Goal: Task Accomplishment & Management: Use online tool/utility

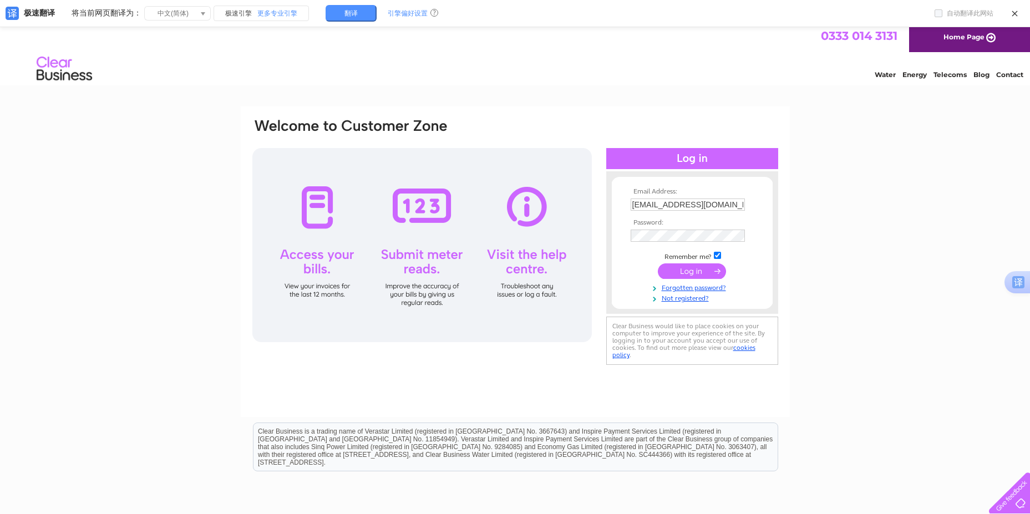
click at [682, 272] on input "submit" at bounding box center [692, 271] width 68 height 16
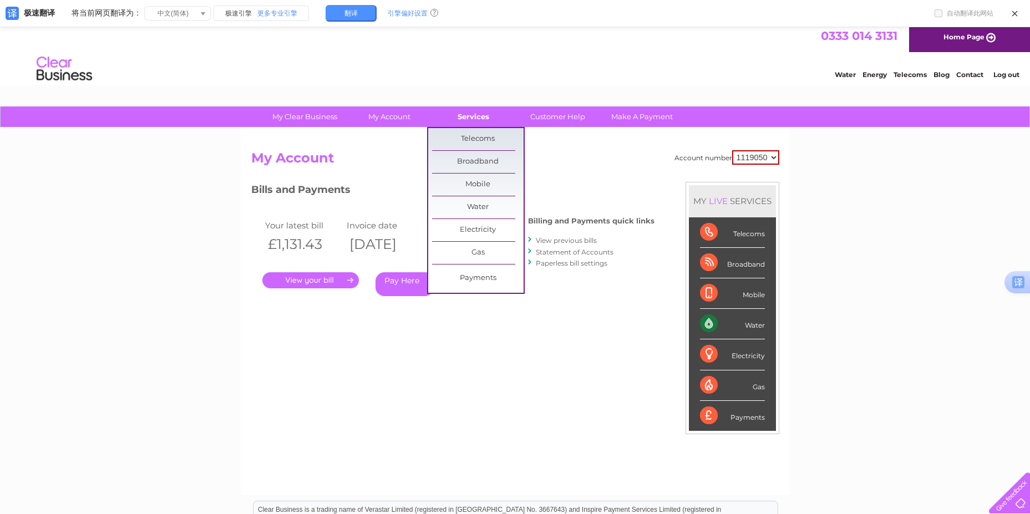
click at [483, 115] on link "Services" at bounding box center [473, 116] width 91 height 21
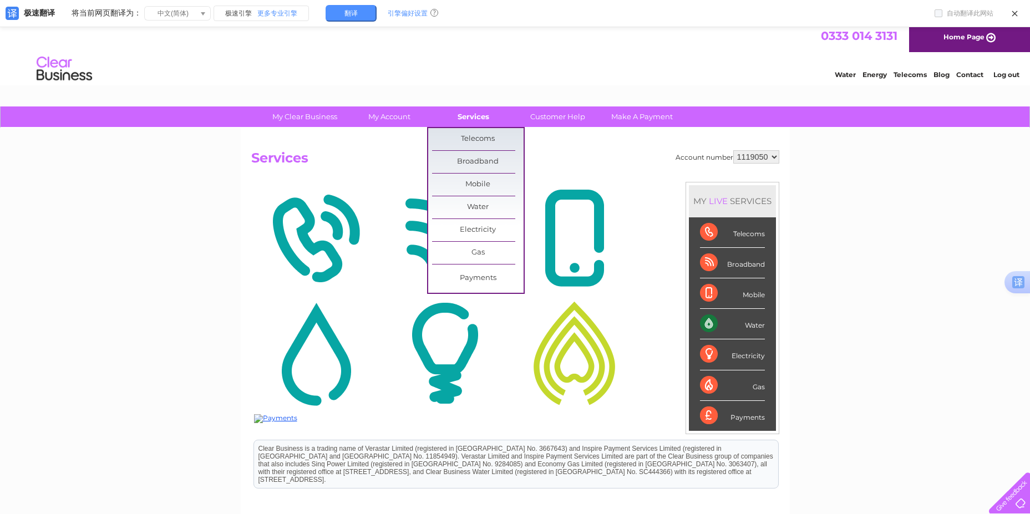
click at [478, 119] on link "Services" at bounding box center [473, 116] width 91 height 21
click at [556, 232] on link "Submit Meter Read" at bounding box center [570, 233] width 91 height 22
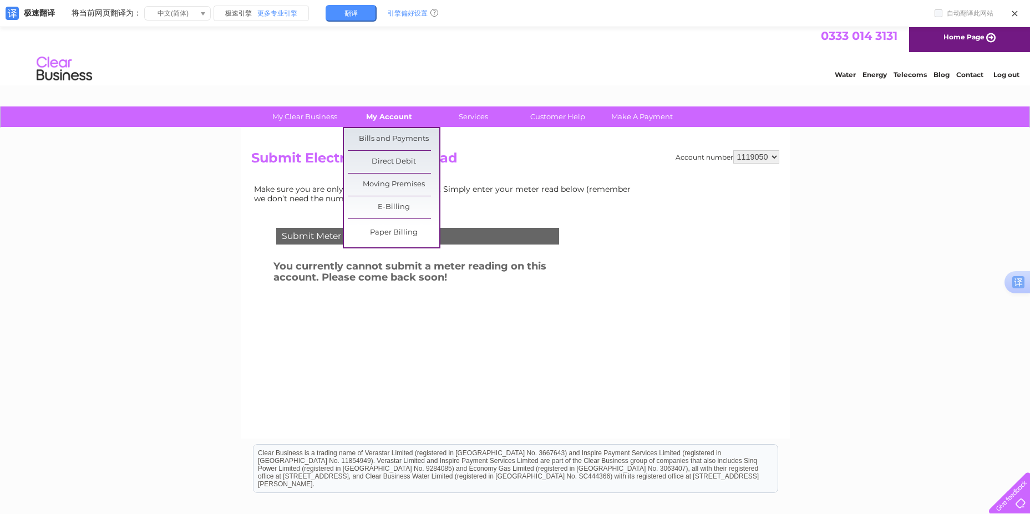
click at [404, 114] on link "My Account" at bounding box center [388, 116] width 91 height 21
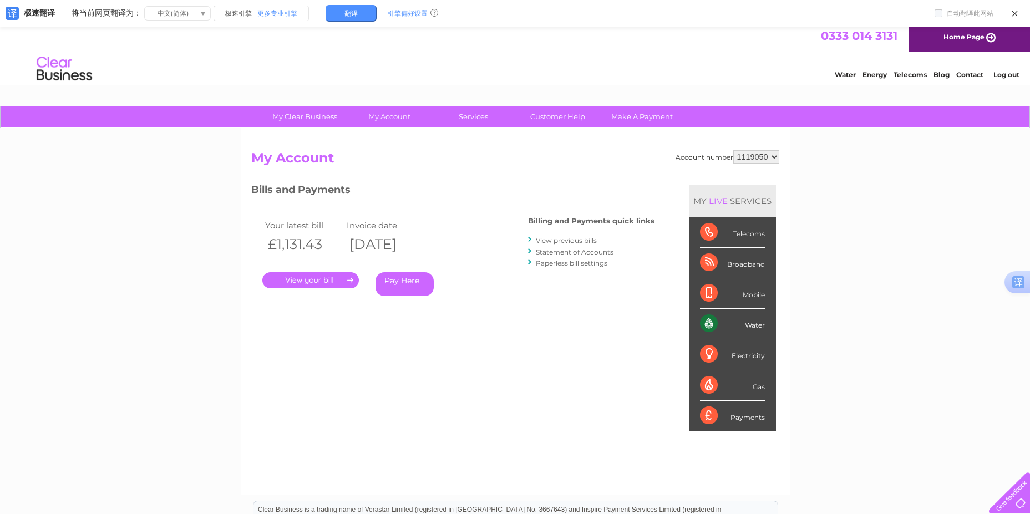
click at [551, 217] on h4 "Billing and Payments quick links" at bounding box center [591, 221] width 126 height 8
click at [545, 241] on link "View previous bills" at bounding box center [566, 240] width 61 height 8
